Goal: Find specific page/section: Find specific page/section

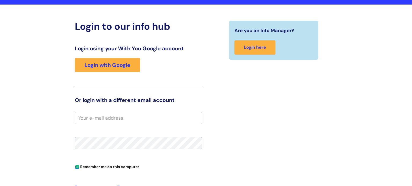
scroll to position [51, 0]
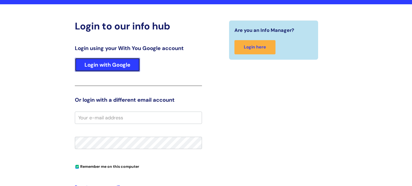
click at [113, 58] on link "Login with Google" at bounding box center [107, 65] width 65 height 14
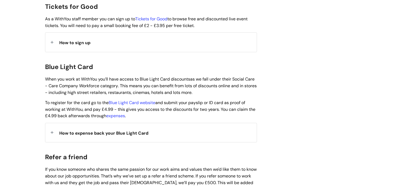
scroll to position [521, 0]
click at [137, 99] on link "Blue Light Card website" at bounding box center [132, 102] width 47 height 6
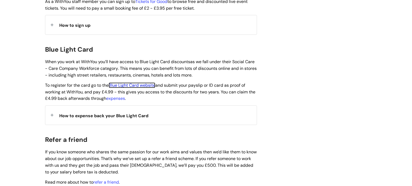
scroll to position [538, 0]
click at [100, 71] on span "When you work at WithYou you’ll have access to Blue Light Card discounts as we …" at bounding box center [150, 68] width 211 height 19
